Goal: Communication & Community: Answer question/provide support

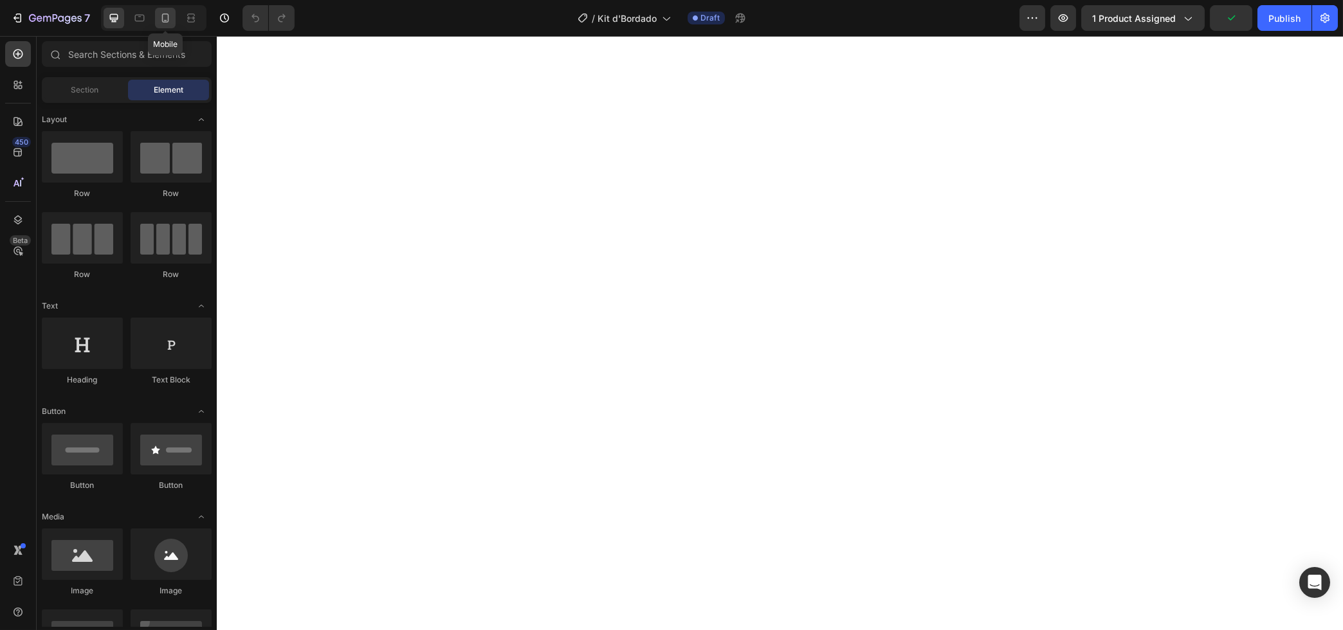
click at [165, 16] on icon at bounding box center [165, 18] width 13 height 13
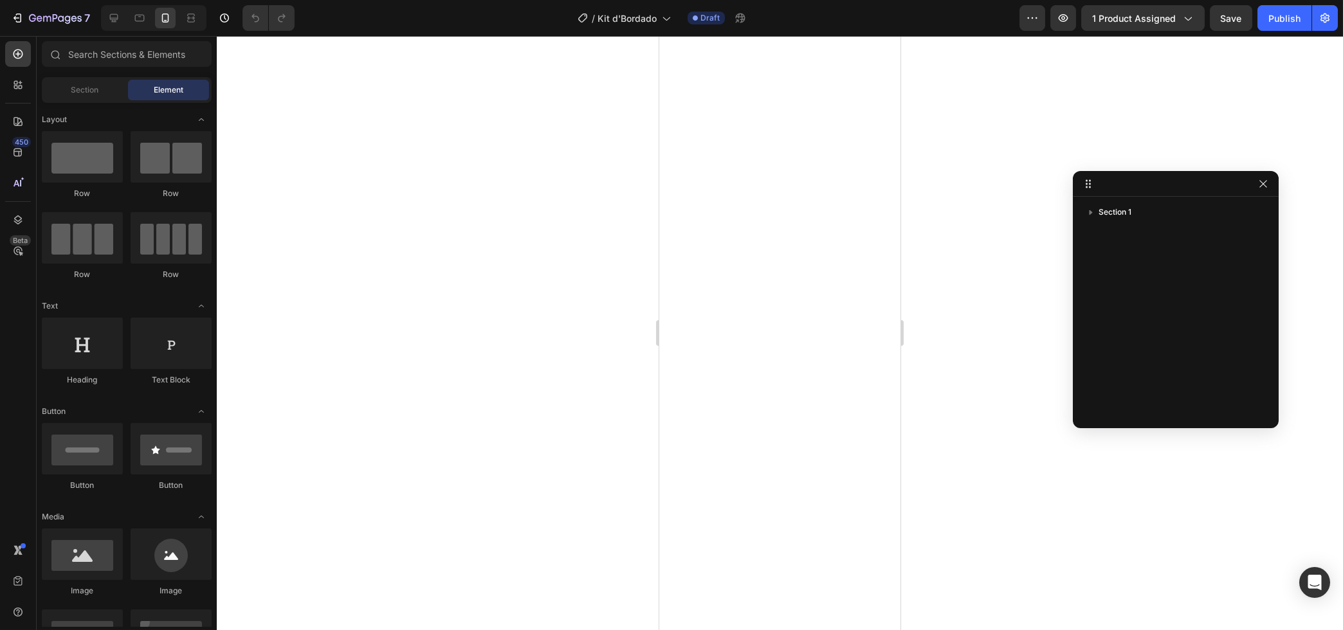
drag, startPoint x: 695, startPoint y: 98, endPoint x: 1112, endPoint y: 188, distance: 426.9
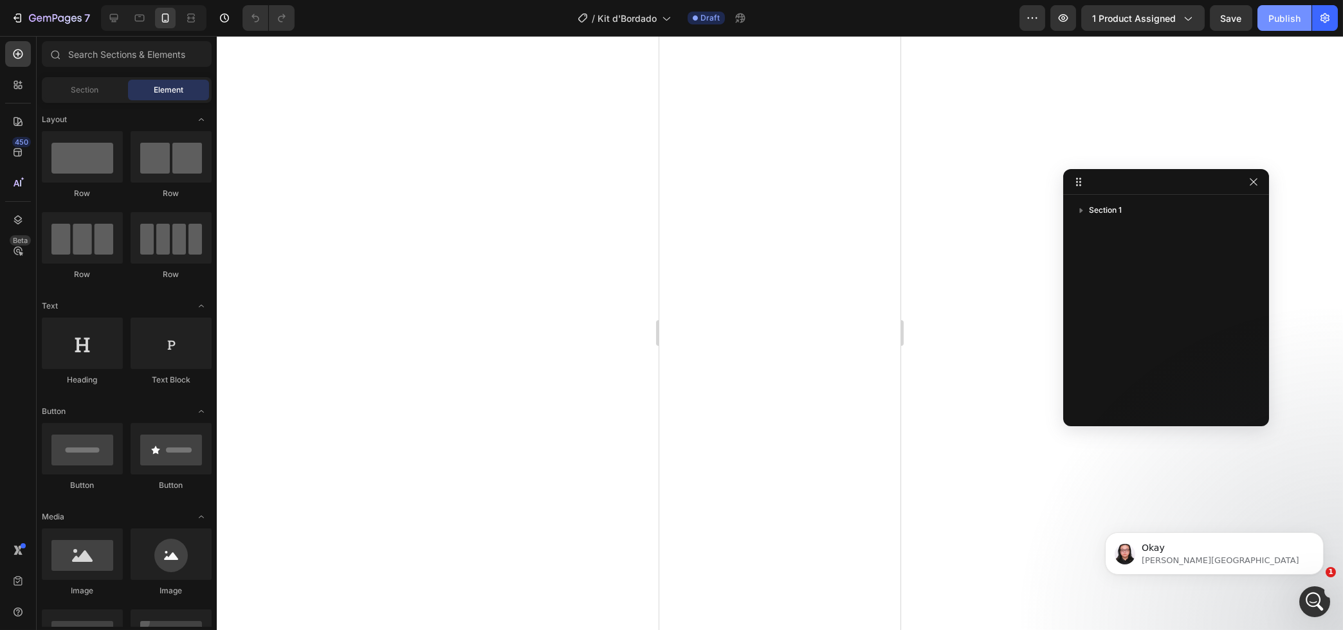
click at [1289, 21] on div "Publish" at bounding box center [1284, 19] width 32 height 14
click at [1148, 560] on p "[PERSON_NAME][GEOGRAPHIC_DATA]" at bounding box center [1224, 560] width 166 height 12
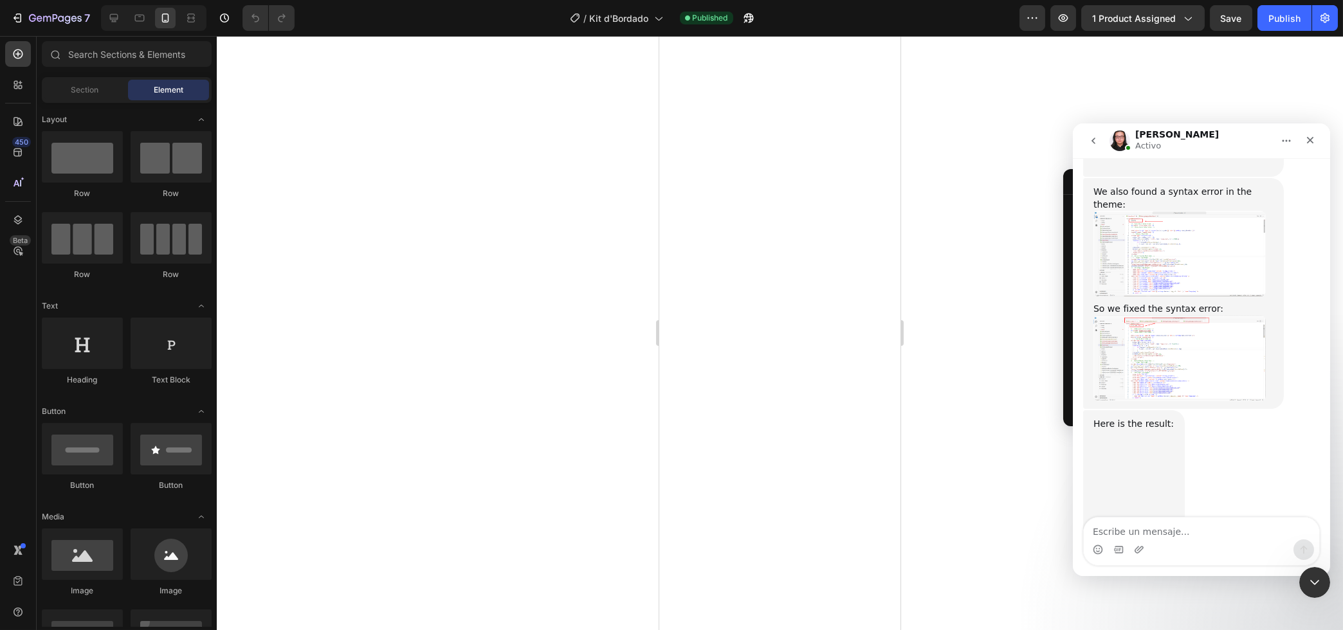
scroll to position [4631, 0]
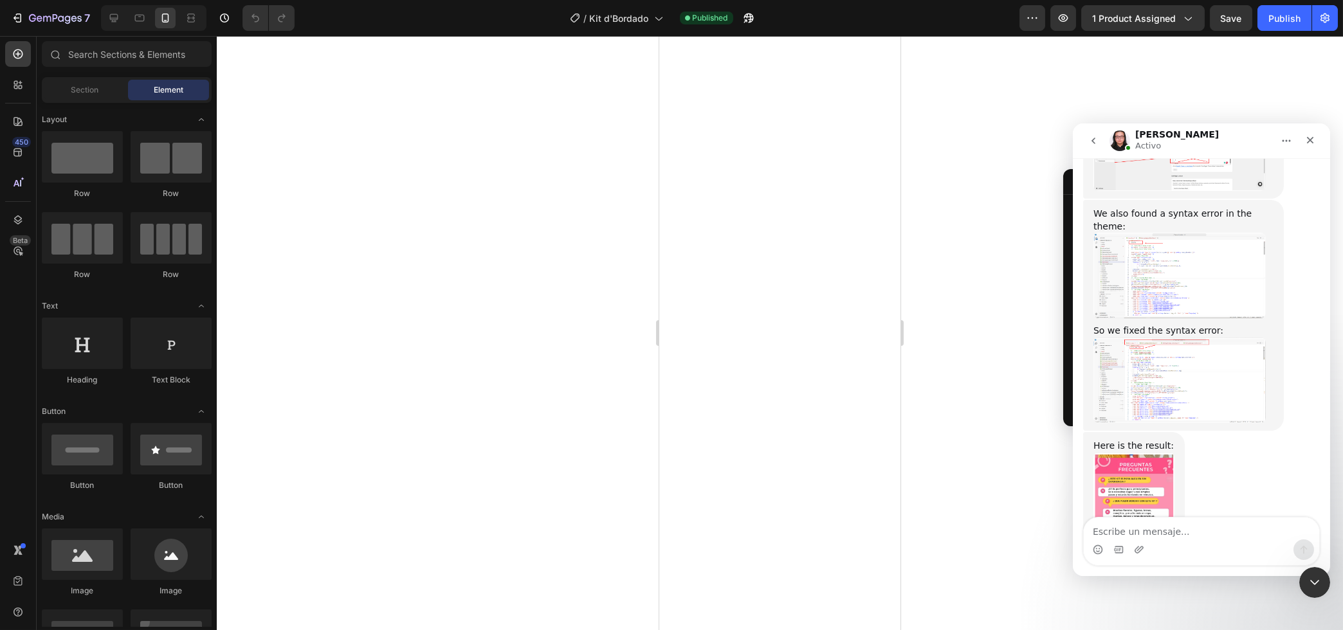
click at [1149, 538] on textarea "Escribe un mensaje..." at bounding box center [1200, 529] width 235 height 22
type textarea "perfect"
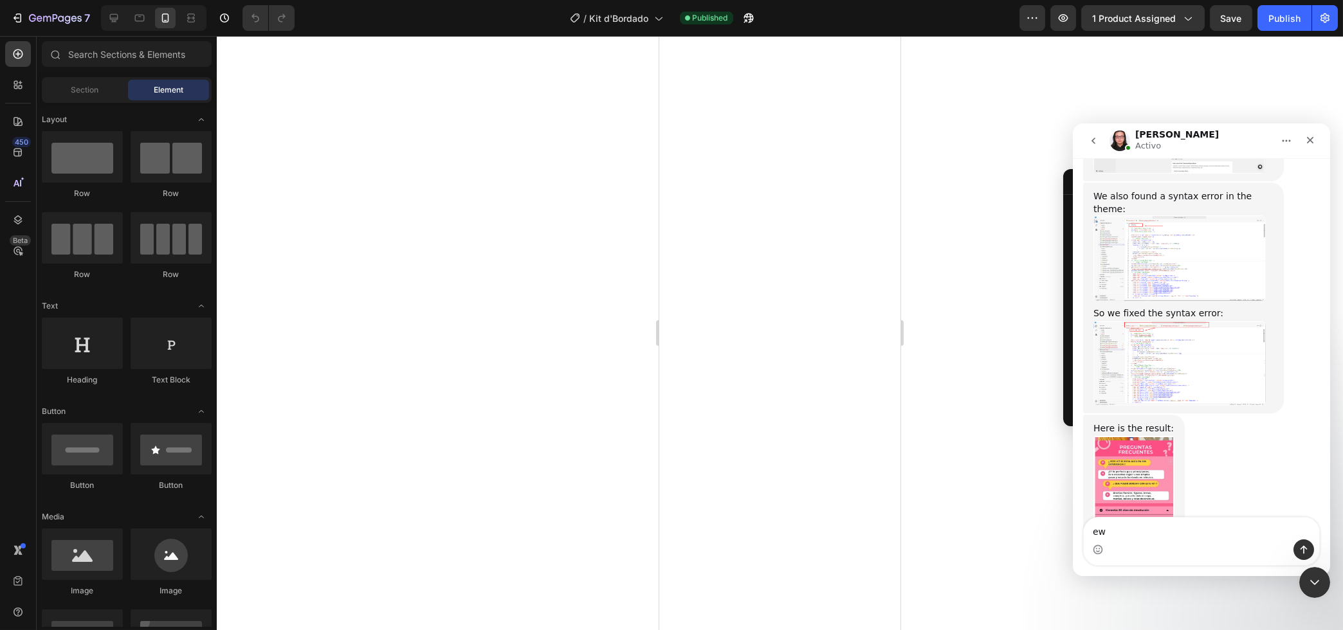
type textarea "e"
type textarea "everithing looks fine now"
drag, startPoint x: 1124, startPoint y: 537, endPoint x: 1110, endPoint y: 532, distance: 15.1
click at [1110, 532] on textarea "everithing looks fine now" at bounding box center [1200, 529] width 235 height 22
click at [1226, 536] on textarea "everithing looks fine now" at bounding box center [1200, 529] width 235 height 22
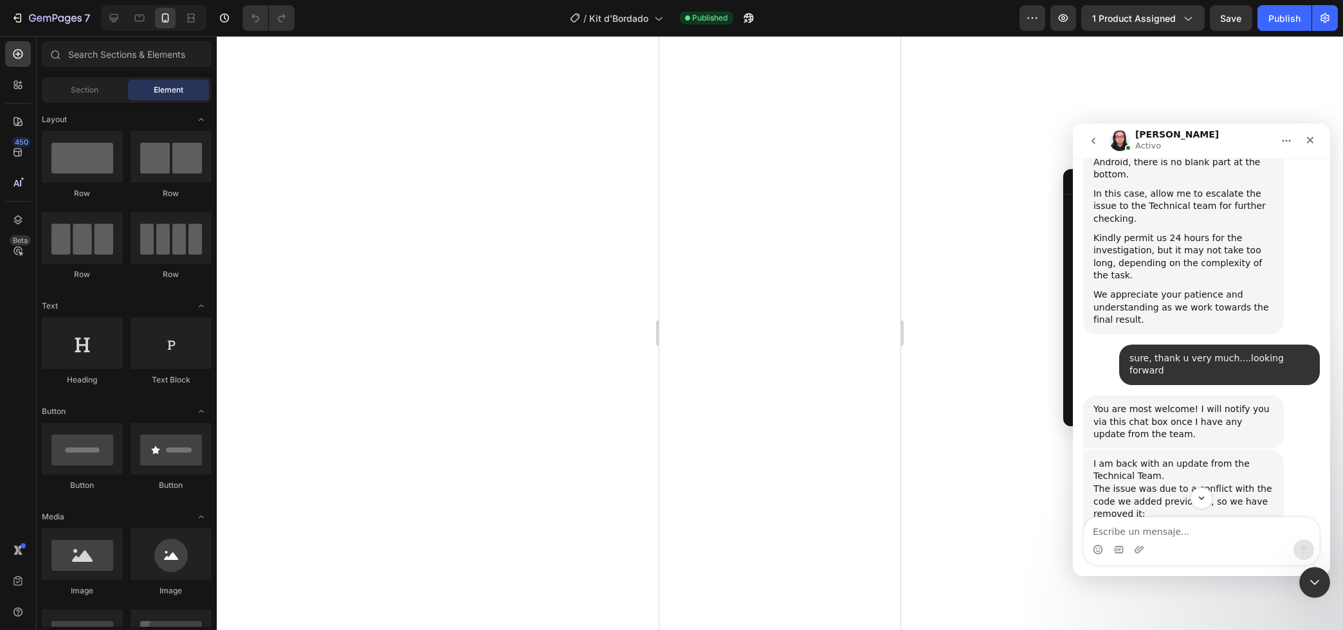
scroll to position [4226, 0]
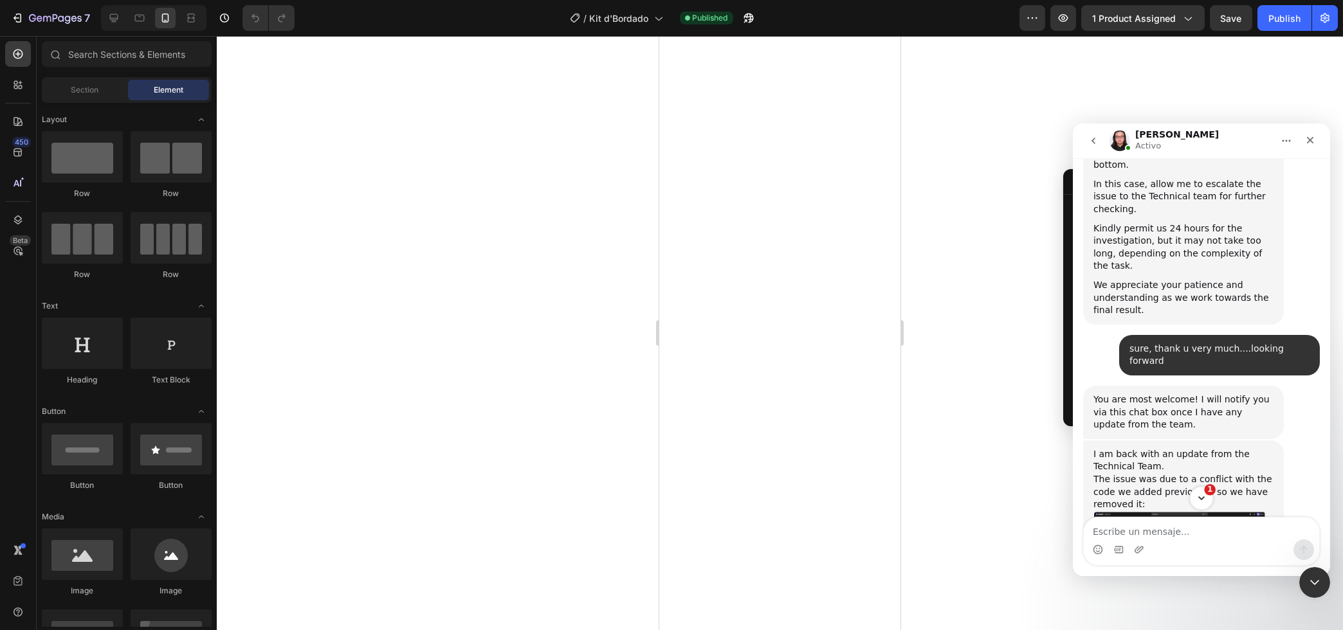
click at [1198, 500] on icon "Scroll to bottom" at bounding box center [1201, 499] width 12 height 12
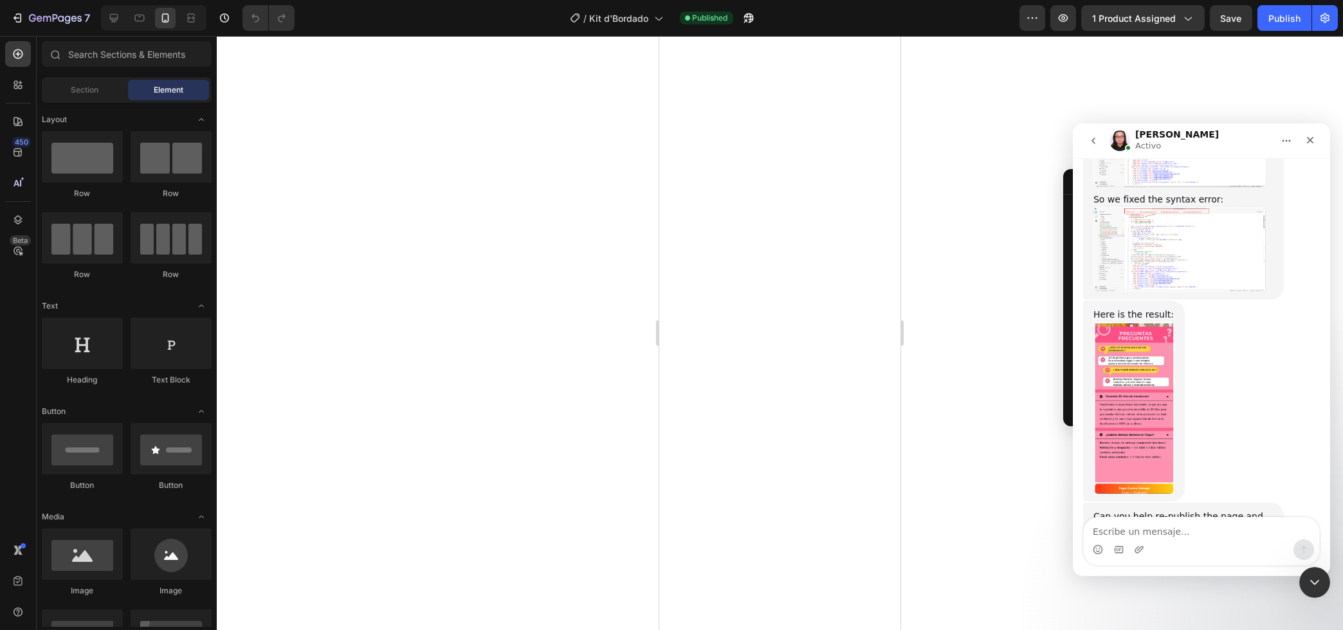
scroll to position [4762, 0]
click at [1162, 531] on textarea "Escribe un mensaje..." at bounding box center [1200, 529] width 235 height 22
type textarea "i think that s all , thank u so much"
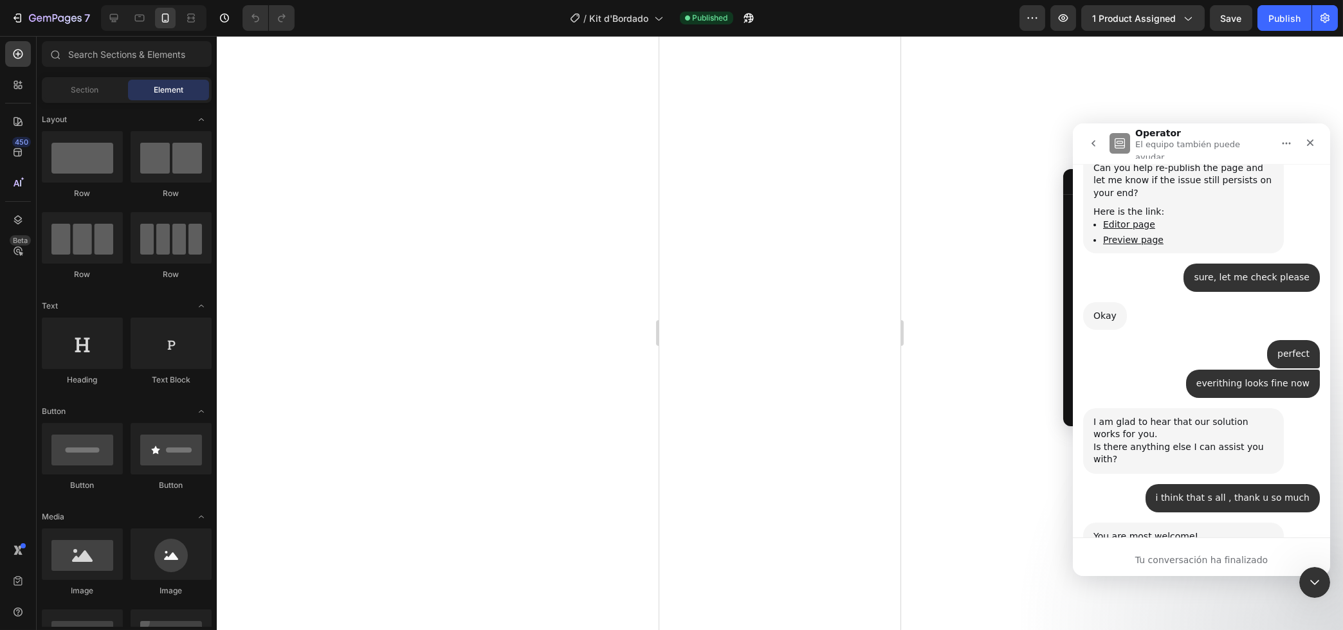
scroll to position [5125, 0]
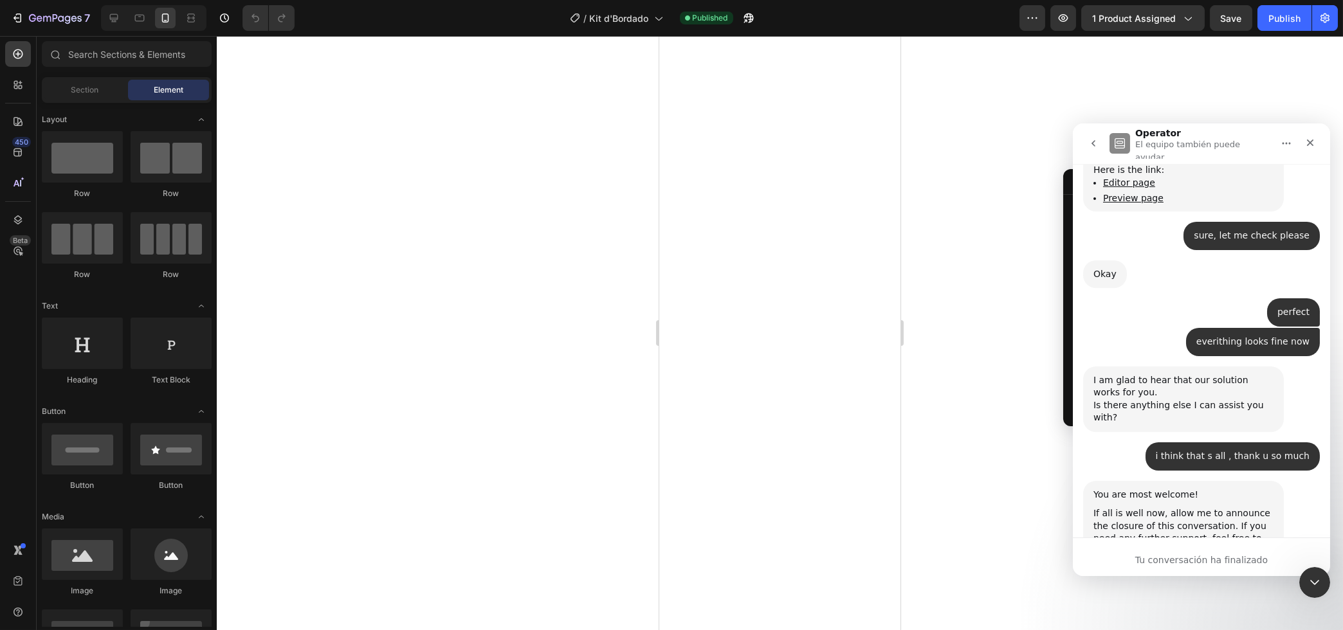
type textarea "the support is A1"
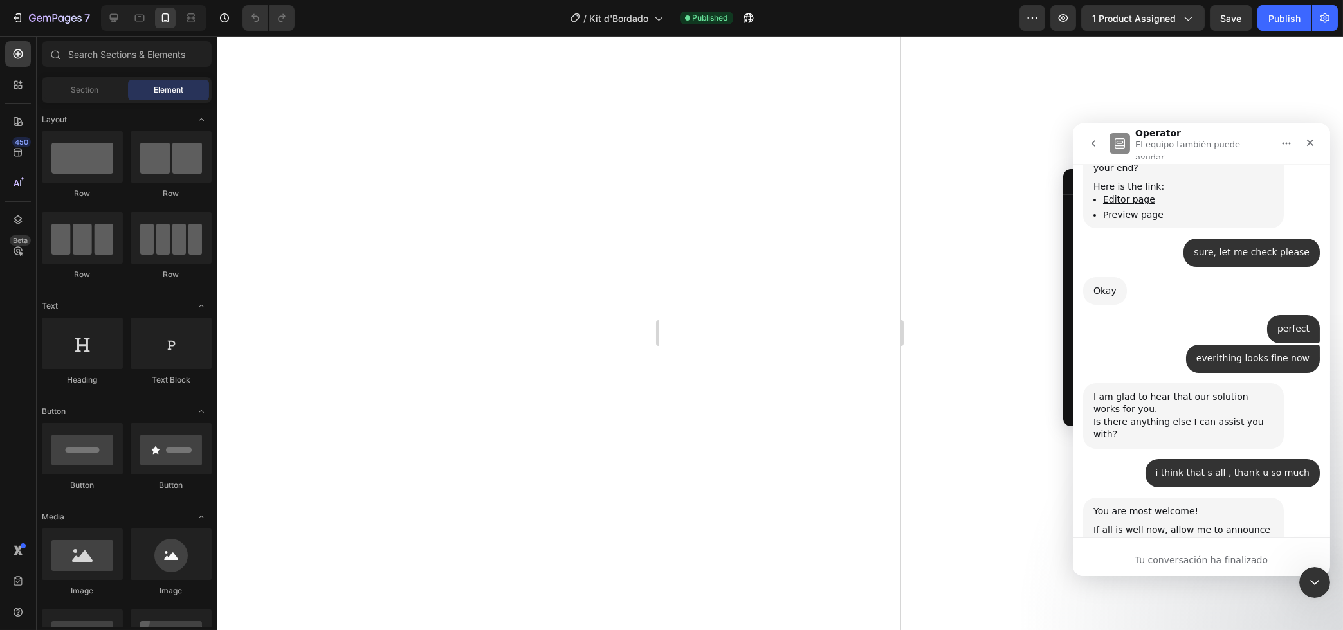
click at [1310, 585] on icon "Cerrar Intercom Messenger" at bounding box center [1312, 580] width 15 height 15
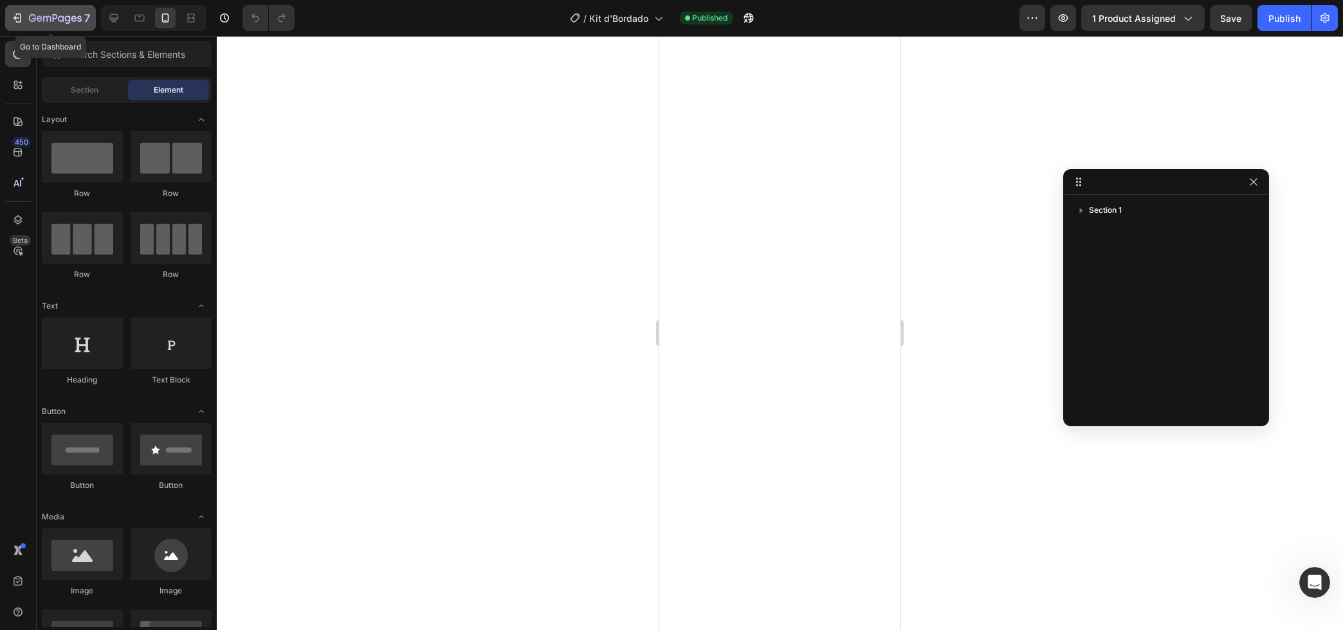
click at [13, 14] on icon "button" at bounding box center [17, 18] width 13 height 13
